Goal: Communication & Community: Connect with others

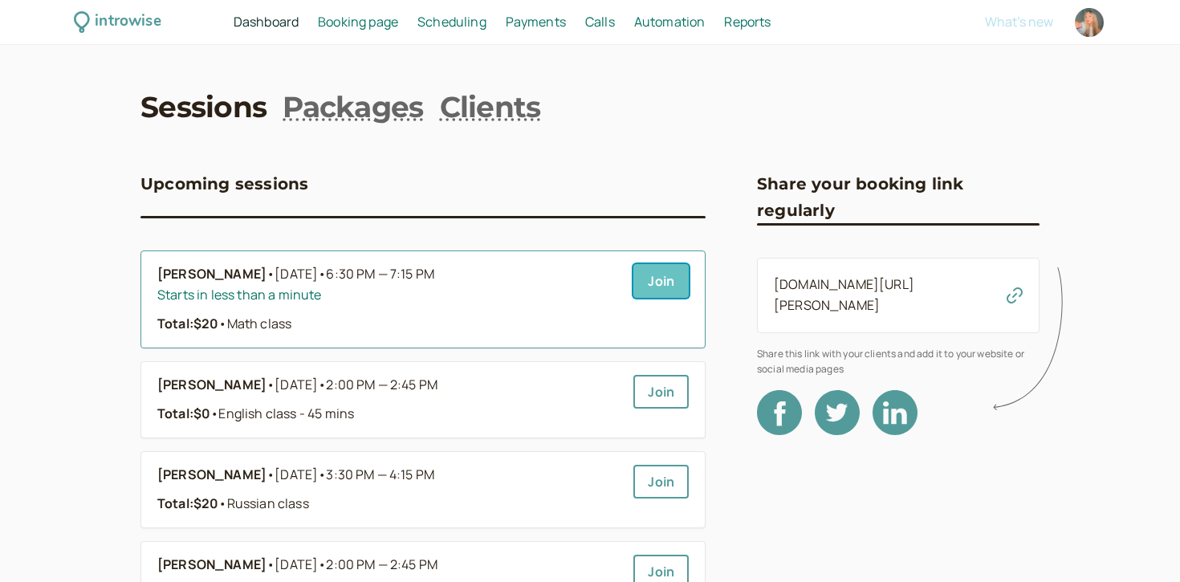
click at [638, 285] on link "Join" at bounding box center [660, 281] width 55 height 34
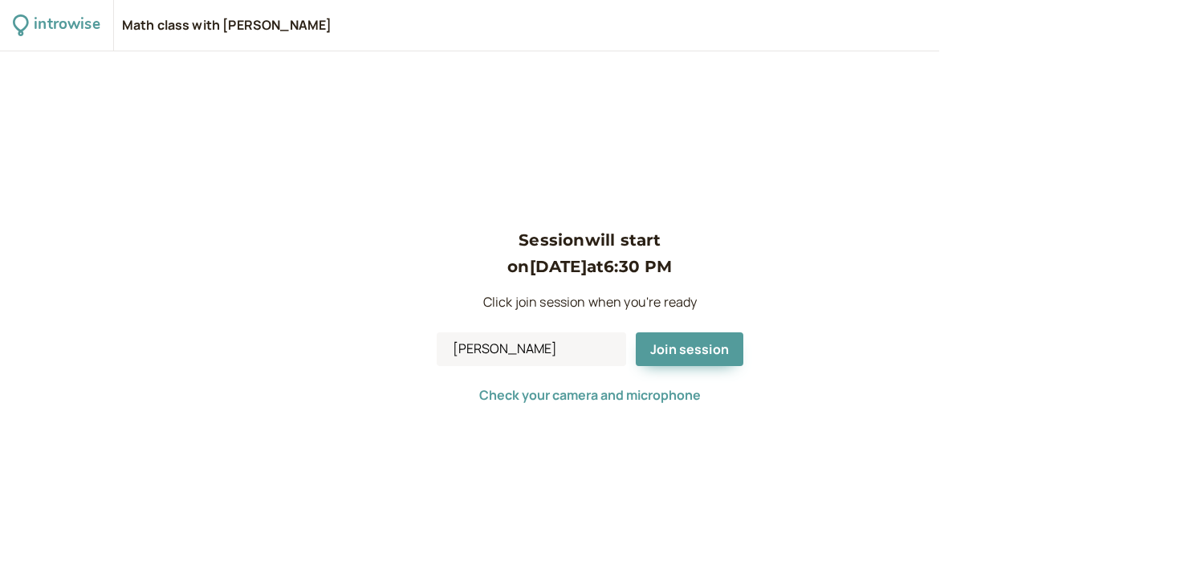
click at [704, 169] on div "Session will start on Sep 18 at 6:30 PM Click join session when you're ready So…" at bounding box center [590, 316] width 1180 height 530
click at [691, 348] on span "Join session" at bounding box center [689, 349] width 79 height 18
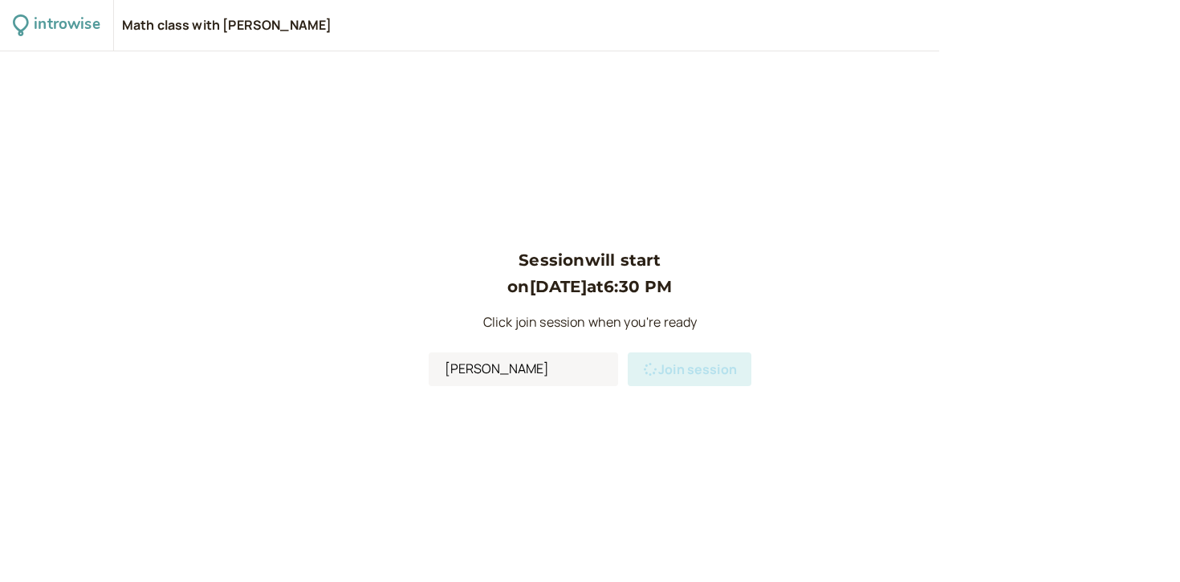
click at [556, 92] on div "Session will start on Sep 18 at 6:30 PM Click join session when you're ready So…" at bounding box center [590, 316] width 1180 height 530
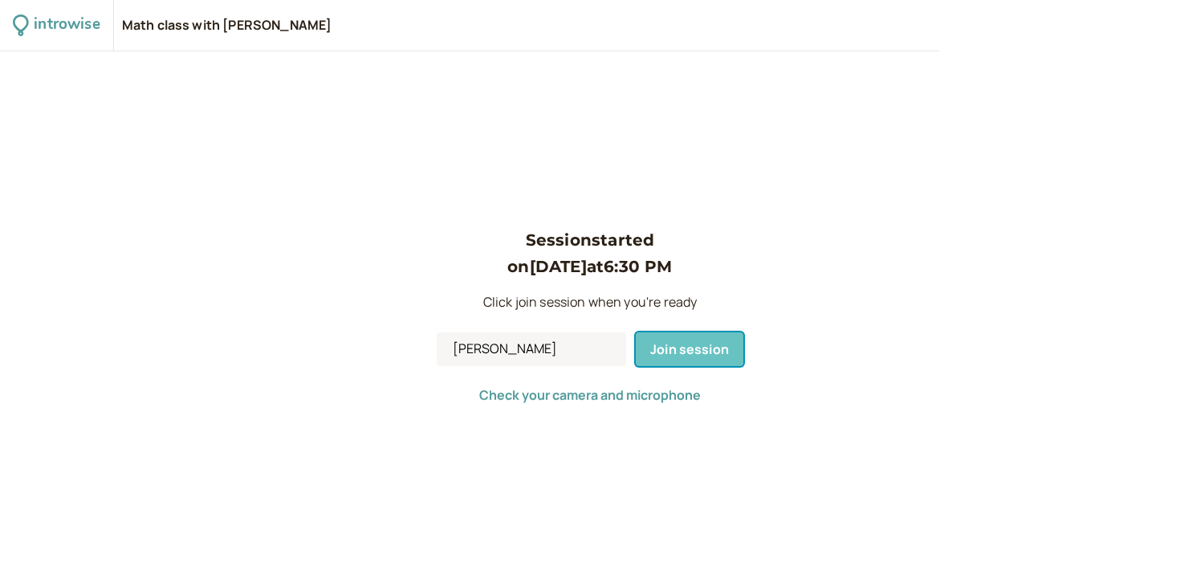
click at [693, 348] on span "Join session" at bounding box center [689, 349] width 79 height 18
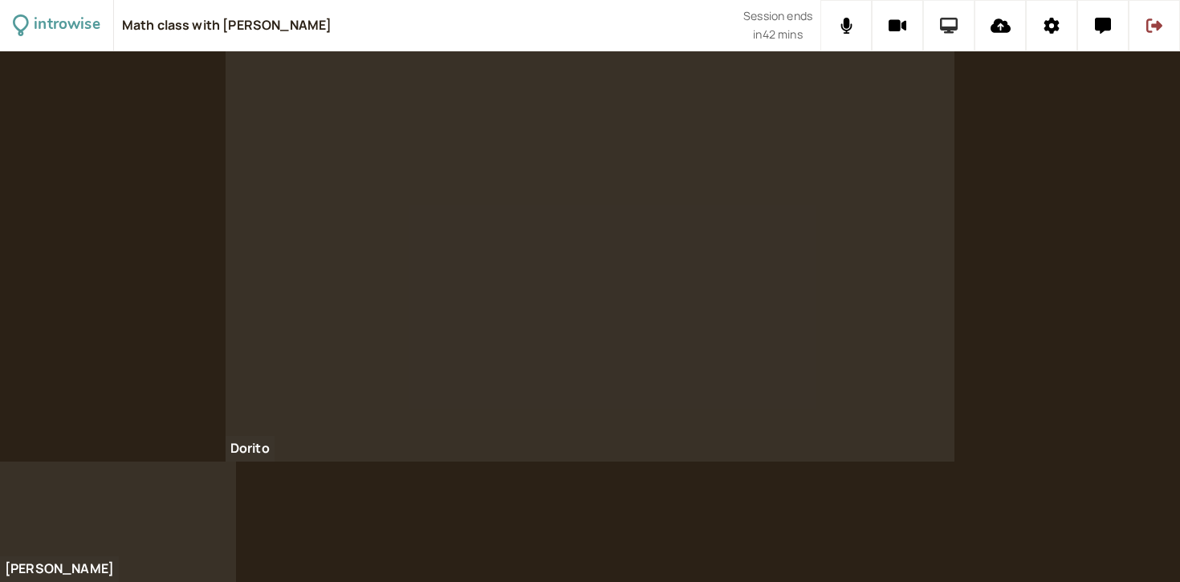
click at [943, 26] on icon at bounding box center [949, 26] width 18 height 16
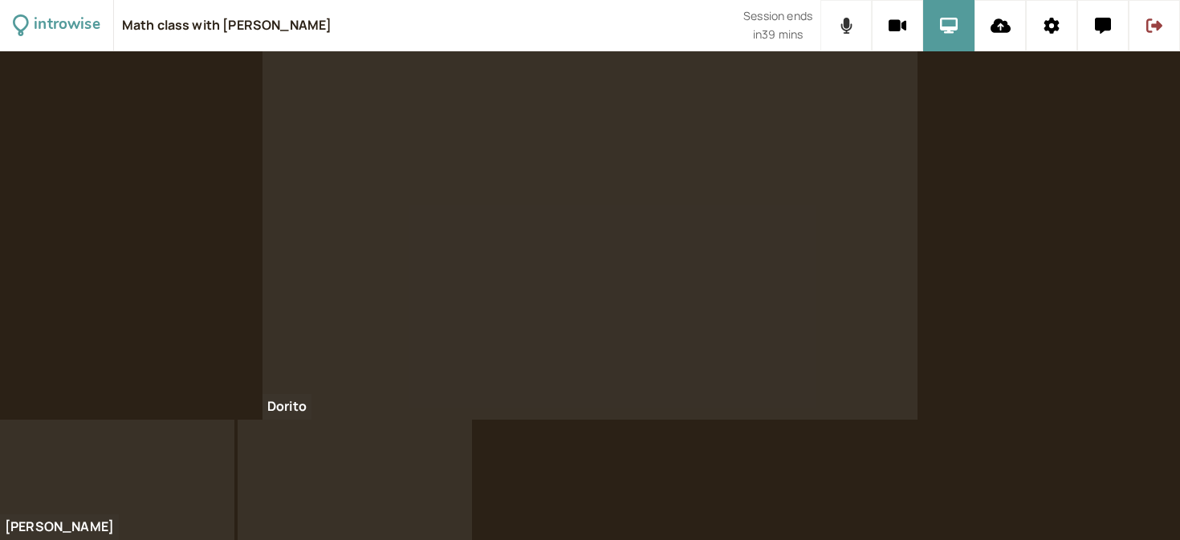
click at [846, 27] on icon at bounding box center [845, 26] width 11 height 16
click at [846, 27] on icon at bounding box center [846, 26] width 20 height 16
click at [803, 145] on div at bounding box center [589, 235] width 655 height 368
click at [1046, 30] on icon at bounding box center [1051, 26] width 15 height 16
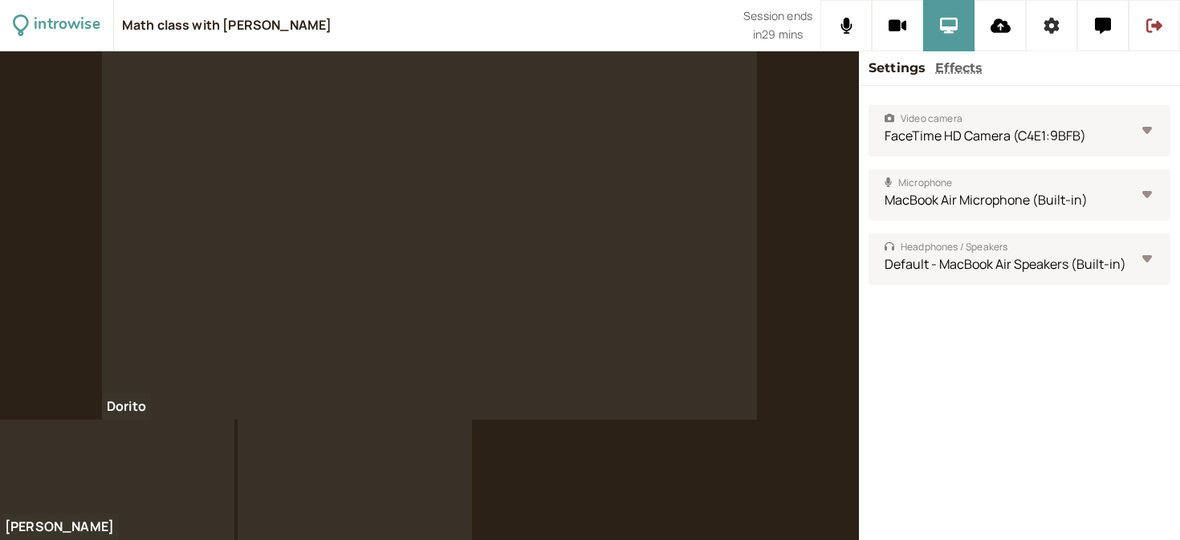
click at [1044, 30] on icon at bounding box center [1051, 26] width 16 height 16
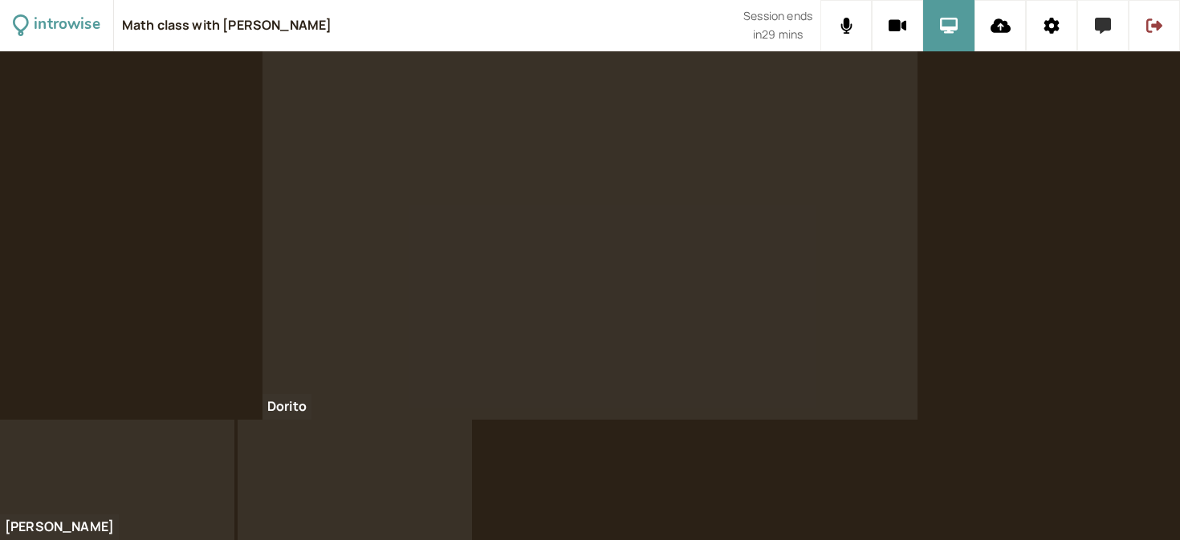
click at [1106, 17] on button at bounding box center [1102, 25] width 51 height 51
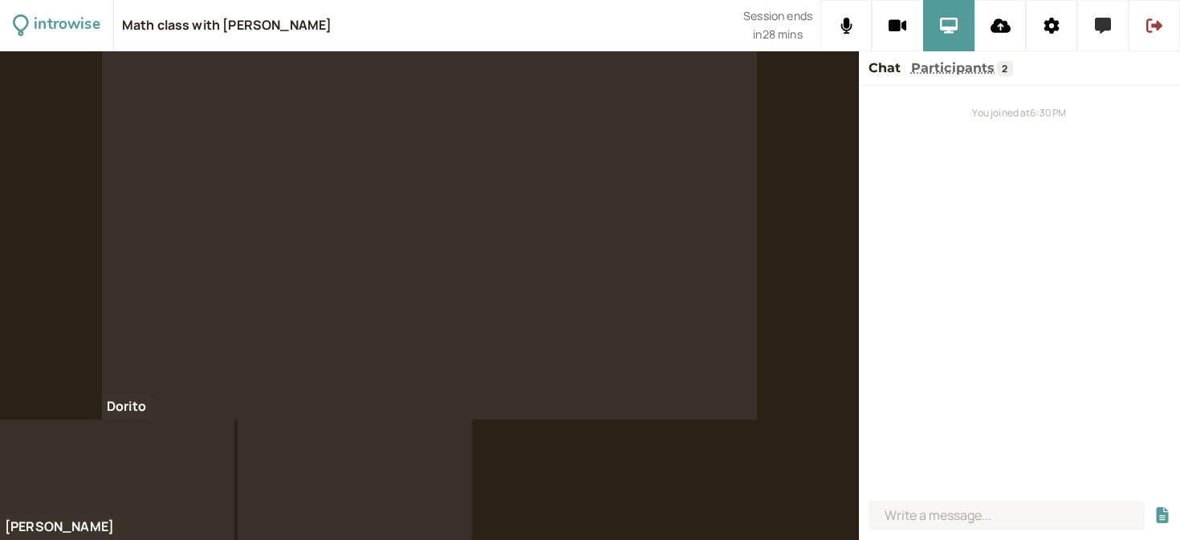
click at [1102, 39] on button at bounding box center [1102, 25] width 51 height 51
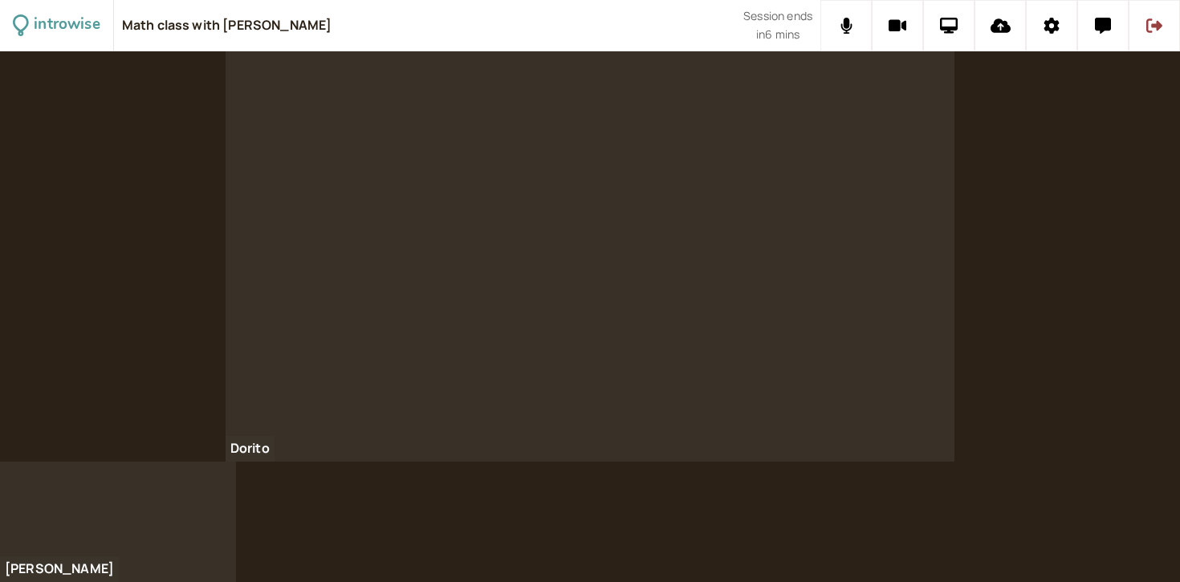
click at [275, 328] on div at bounding box center [590, 256] width 729 height 410
